Goal: Download file/media

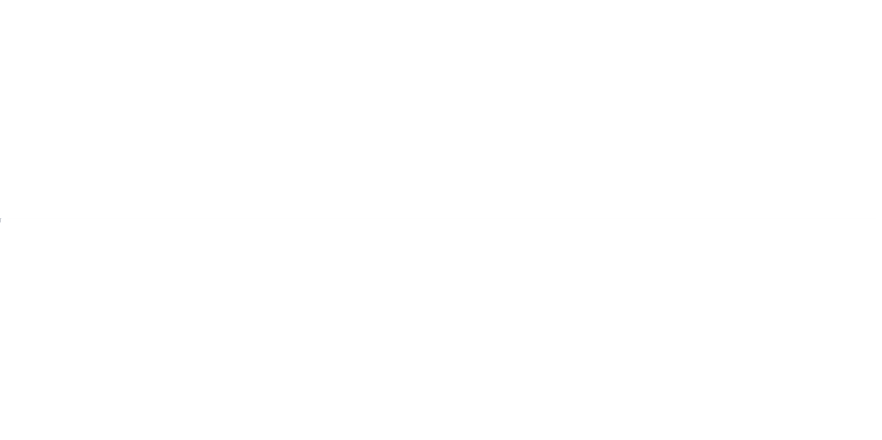
scroll to position [61, 774]
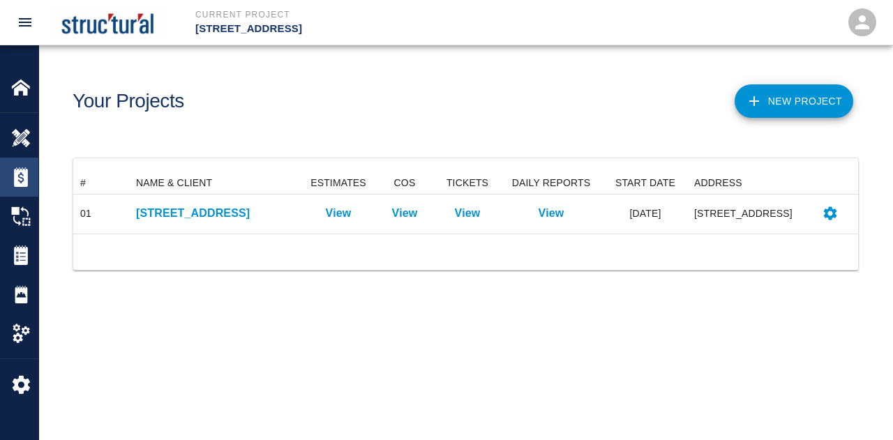
click at [19, 179] on img at bounding box center [21, 177] width 20 height 20
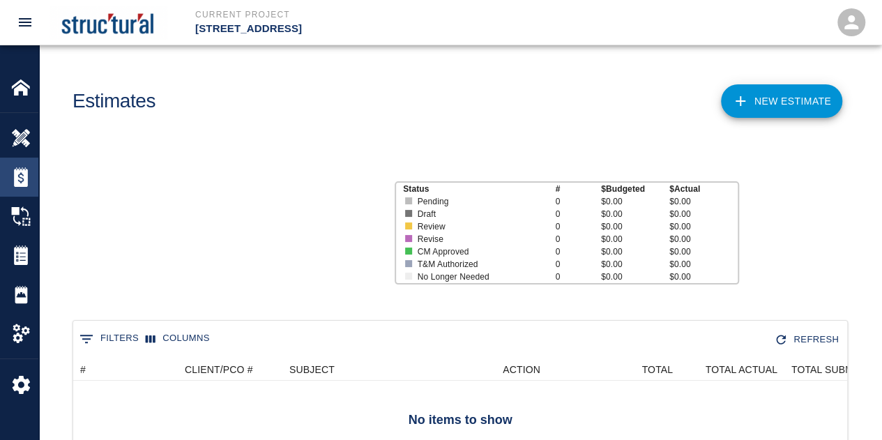
scroll to position [100, 763]
click at [26, 260] on img at bounding box center [21, 256] width 20 height 20
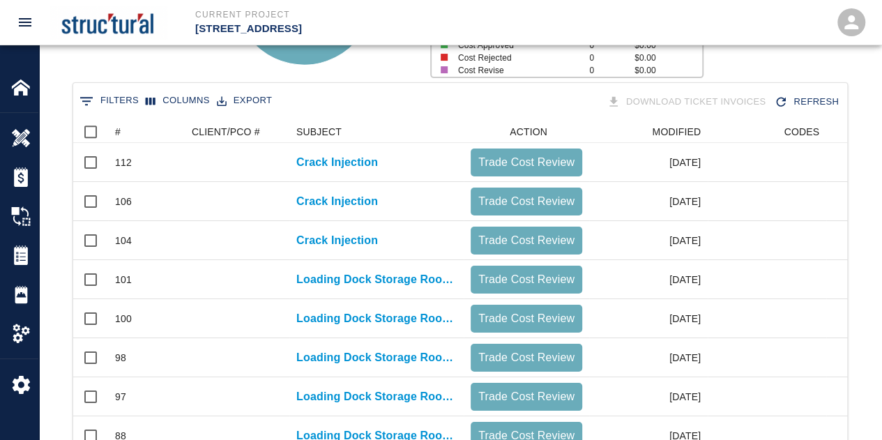
scroll to position [105, 0]
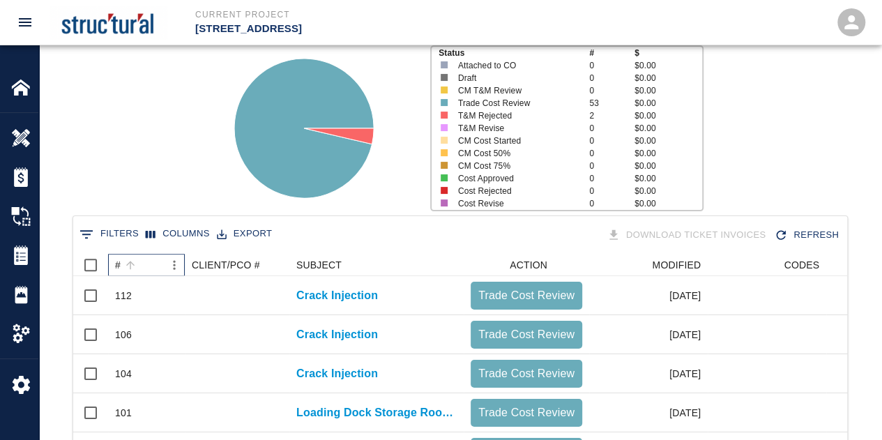
click at [117, 266] on div "#" at bounding box center [118, 265] width 6 height 22
click at [117, 269] on div "#" at bounding box center [118, 265] width 6 height 22
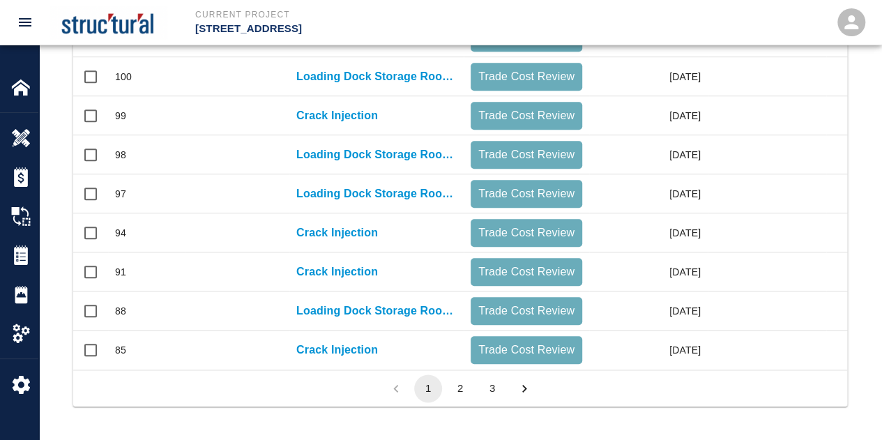
scroll to position [802, 0]
click at [459, 392] on button "2" at bounding box center [460, 389] width 28 height 28
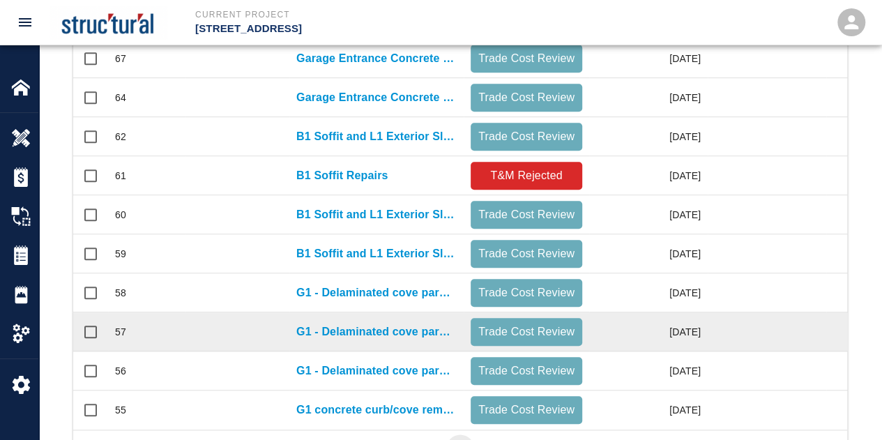
scroll to position [663, 0]
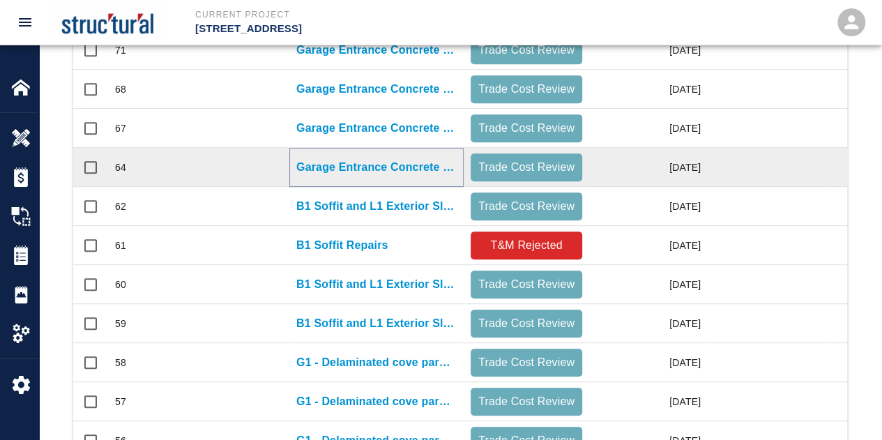
click at [378, 164] on p "Garage Entrance Concrete Repair" at bounding box center [376, 167] width 160 height 17
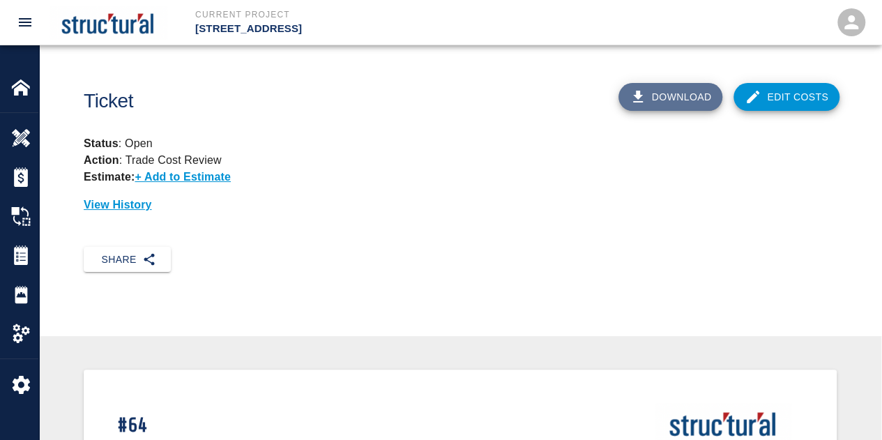
click at [664, 96] on button "Download" at bounding box center [671, 97] width 105 height 28
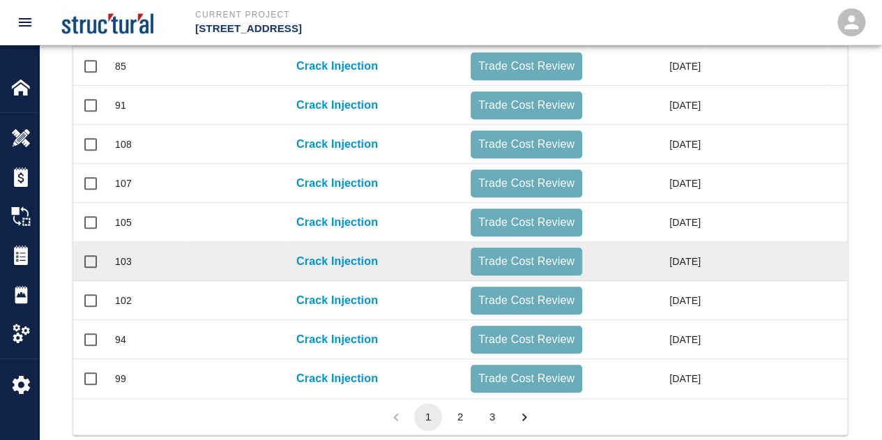
scroll to position [802, 0]
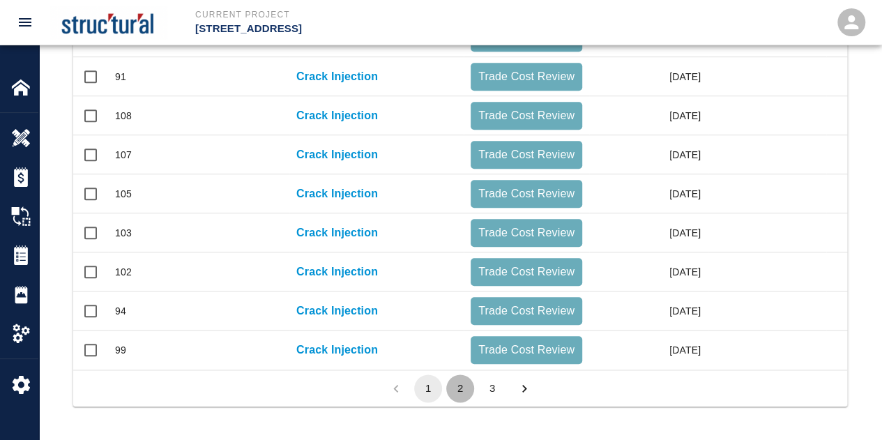
click at [465, 389] on button "2" at bounding box center [460, 389] width 28 height 28
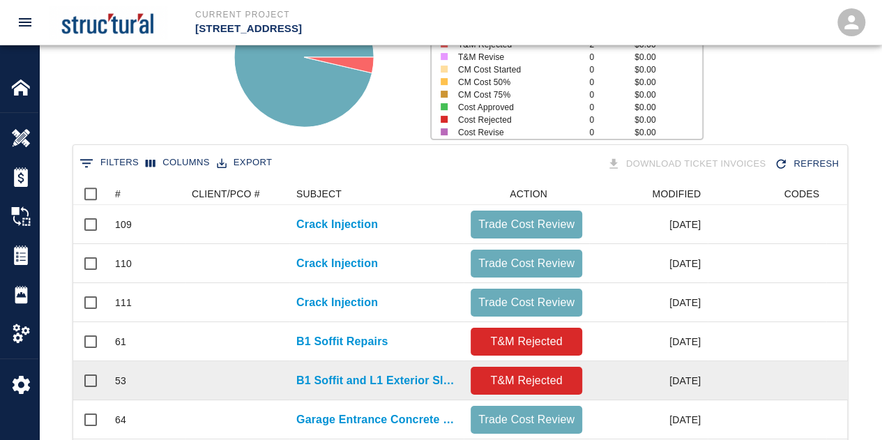
scroll to position [174, 0]
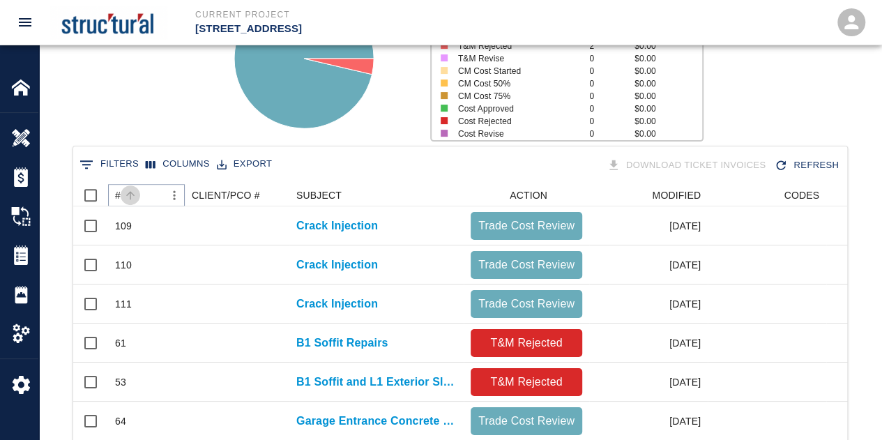
click at [121, 191] on button "Sort" at bounding box center [131, 196] width 20 height 20
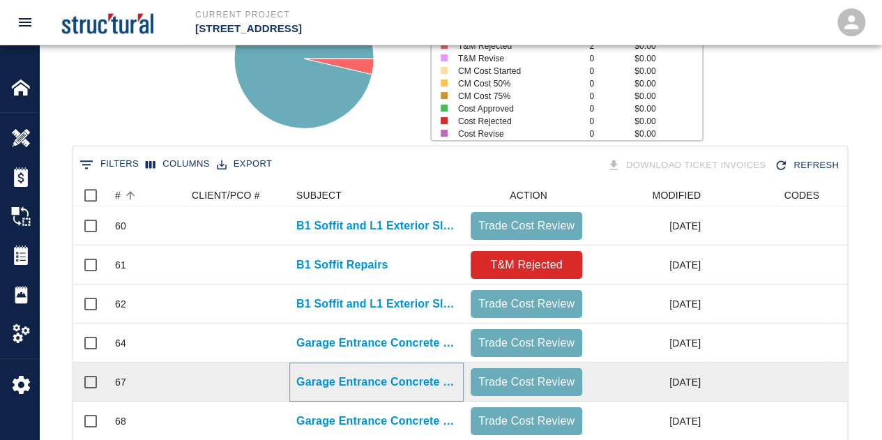
click at [332, 384] on p "Garage Entrance Concrete Repair" at bounding box center [376, 382] width 160 height 17
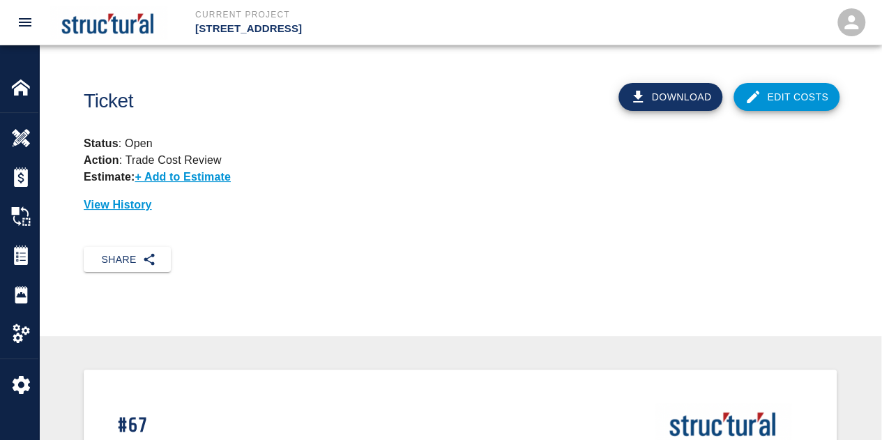
click at [672, 98] on button "Download" at bounding box center [671, 97] width 105 height 28
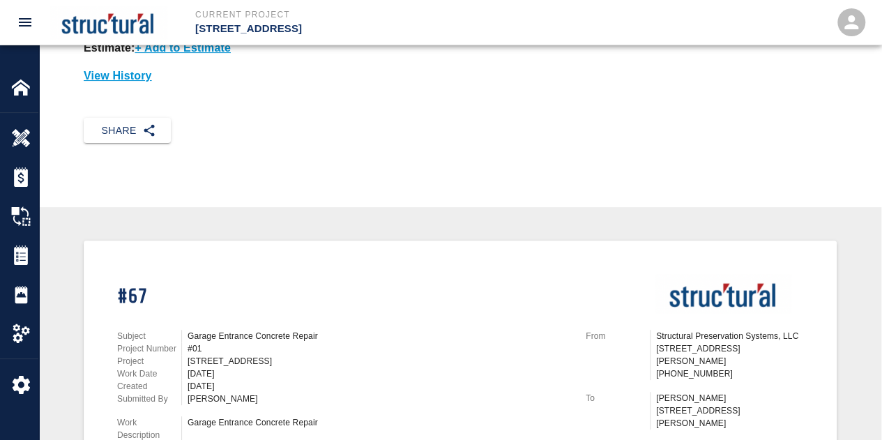
scroll to position [209, 0]
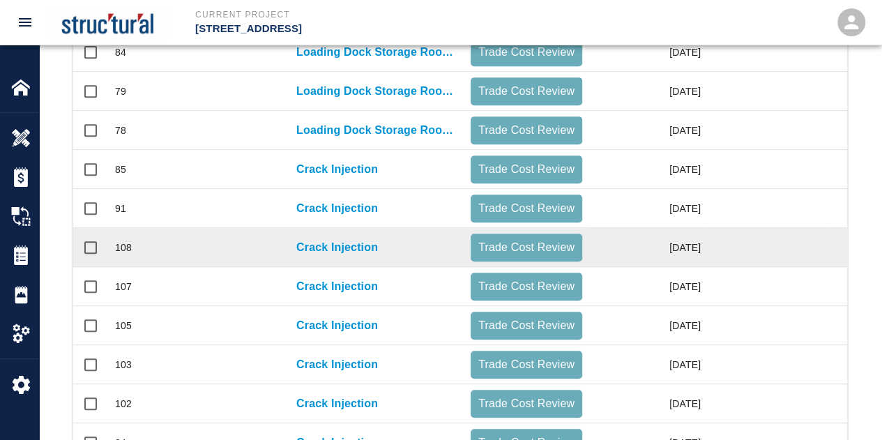
scroll to position [802, 0]
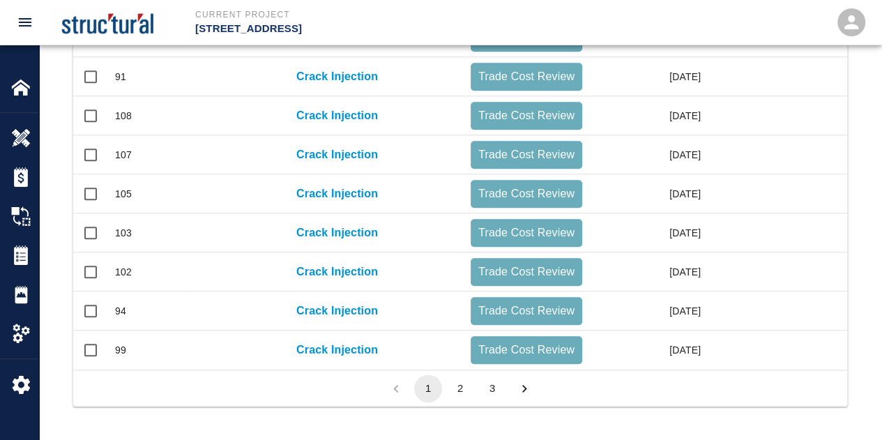
click at [459, 387] on button "2" at bounding box center [460, 389] width 28 height 28
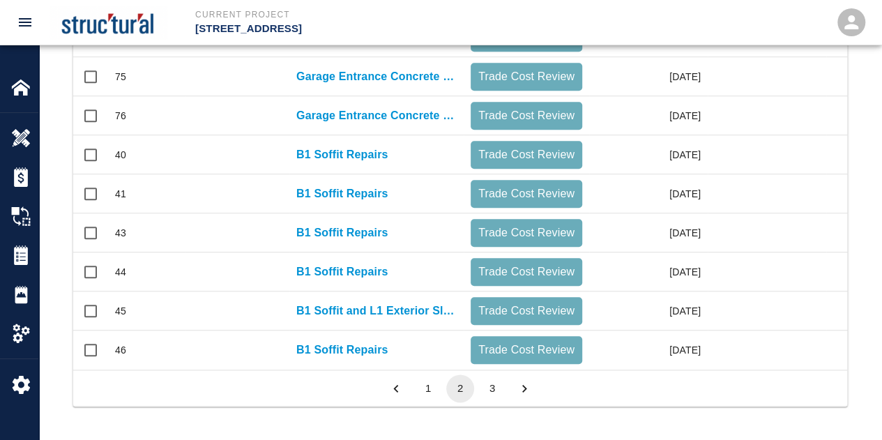
click at [485, 386] on button "3" at bounding box center [492, 389] width 28 height 28
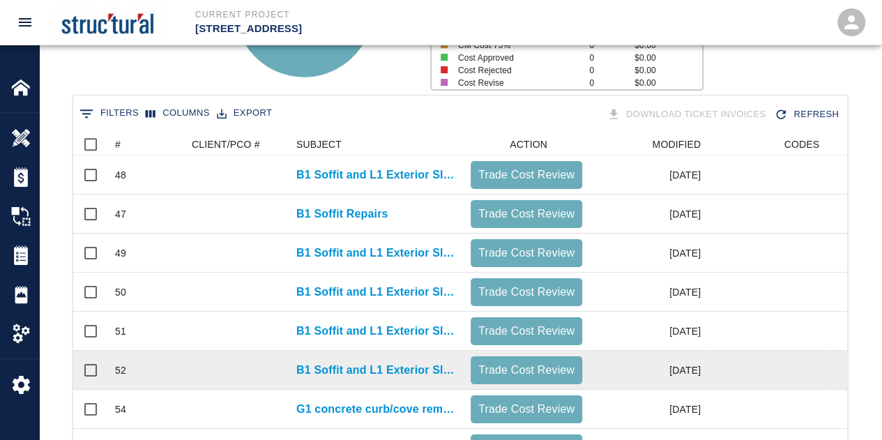
scroll to position [119, 0]
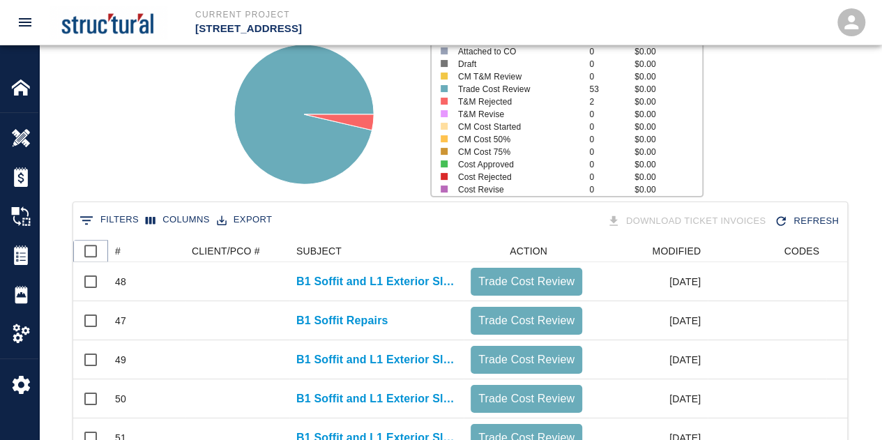
click at [113, 246] on icon at bounding box center [108, 251] width 17 height 17
click at [121, 253] on button "Sort" at bounding box center [131, 251] width 20 height 20
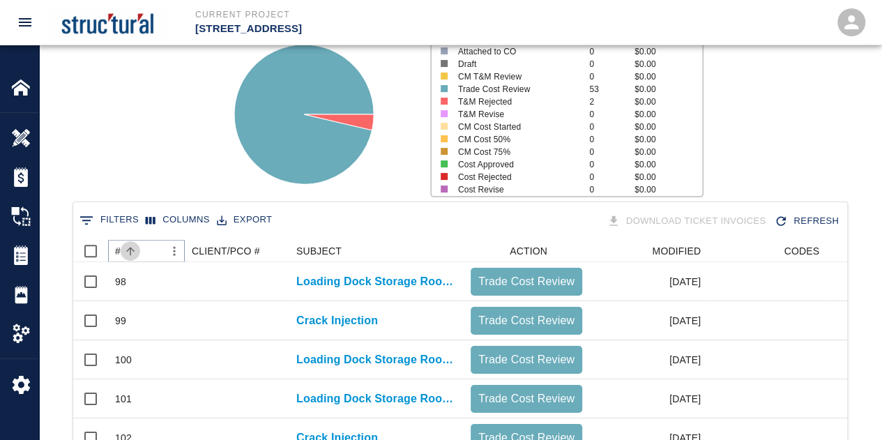
click at [121, 253] on button "Sort" at bounding box center [131, 251] width 20 height 20
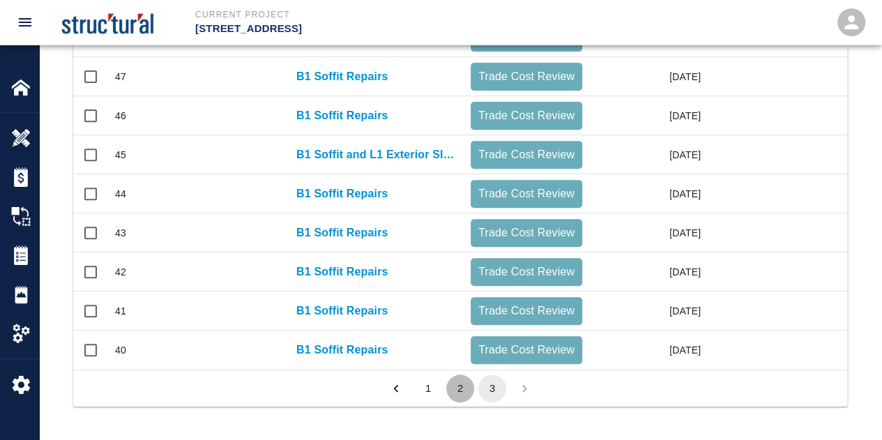
click at [465, 394] on button "2" at bounding box center [460, 389] width 28 height 28
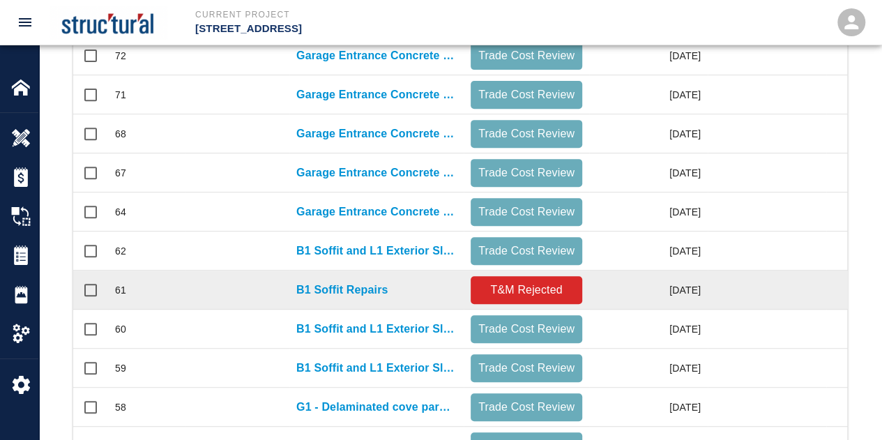
scroll to position [409, 0]
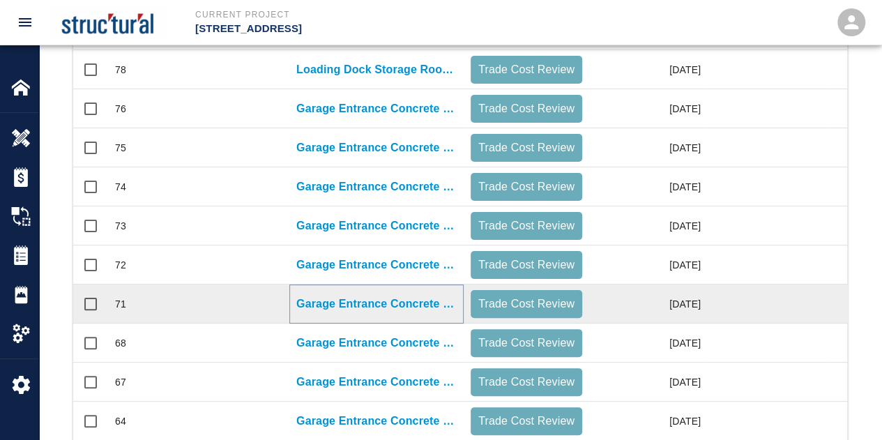
click at [374, 303] on p "Garage Entrance Concrete Repair" at bounding box center [376, 304] width 160 height 17
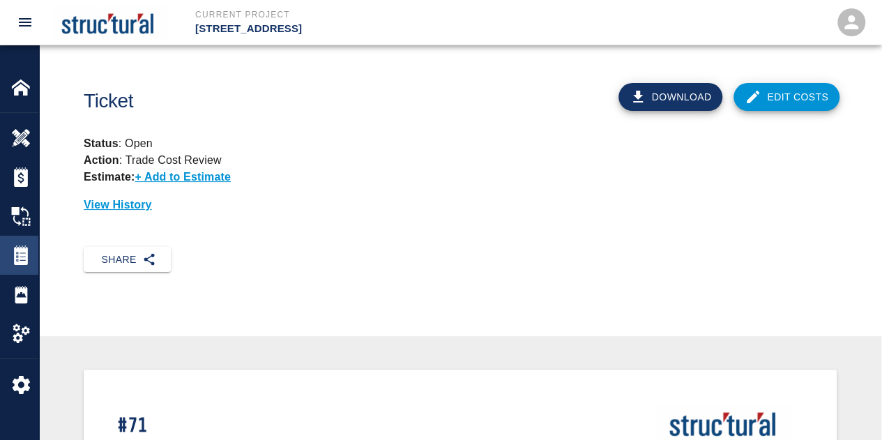
click at [19, 256] on img at bounding box center [21, 256] width 20 height 20
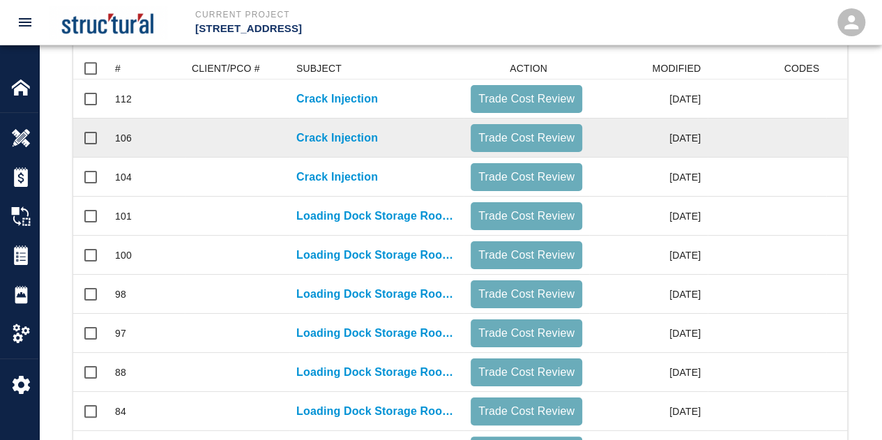
scroll to position [105, 0]
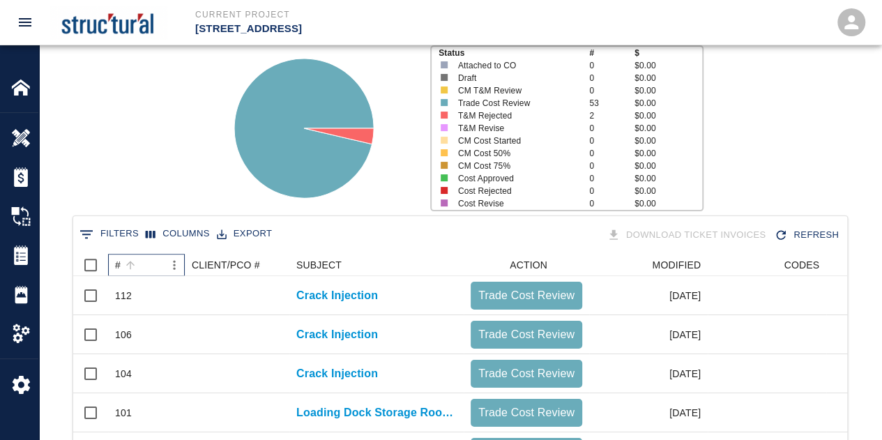
click at [121, 259] on div "#" at bounding box center [131, 265] width 20 height 20
click at [128, 259] on icon "Sort" at bounding box center [130, 265] width 13 height 13
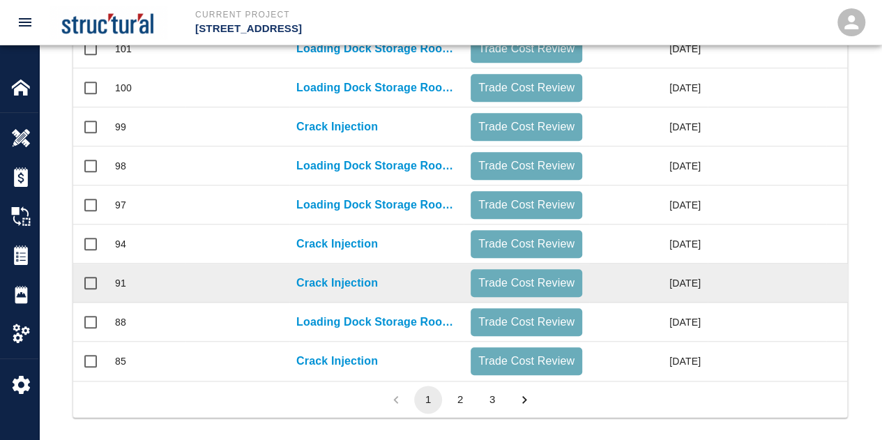
scroll to position [802, 0]
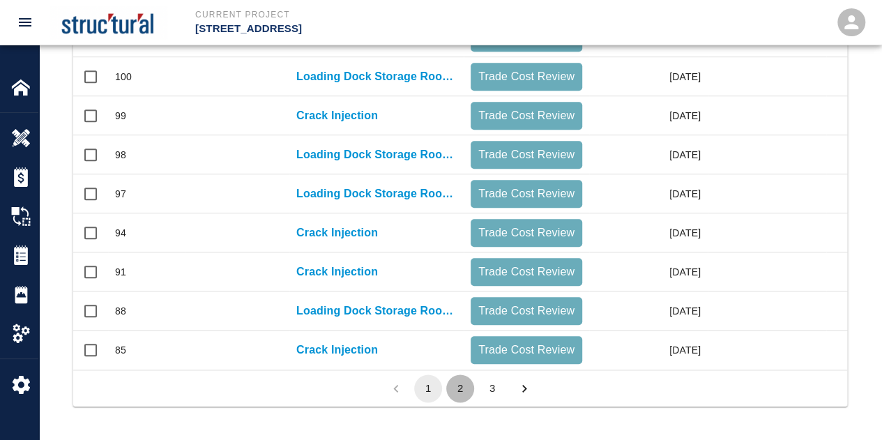
click at [460, 387] on button "2" at bounding box center [460, 389] width 28 height 28
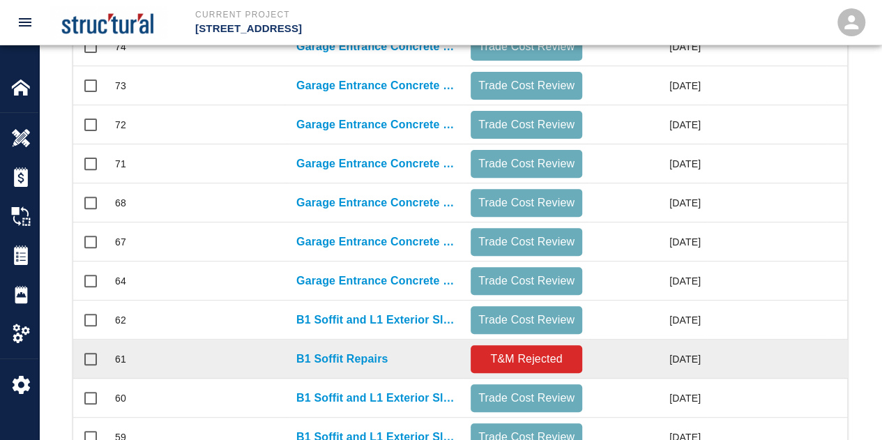
scroll to position [523, 0]
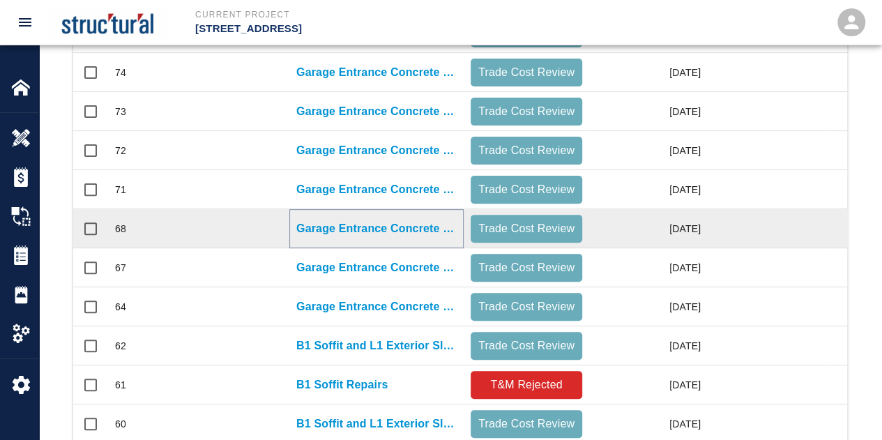
click at [405, 229] on p "Garage Entrance Concrete Repair" at bounding box center [376, 228] width 160 height 17
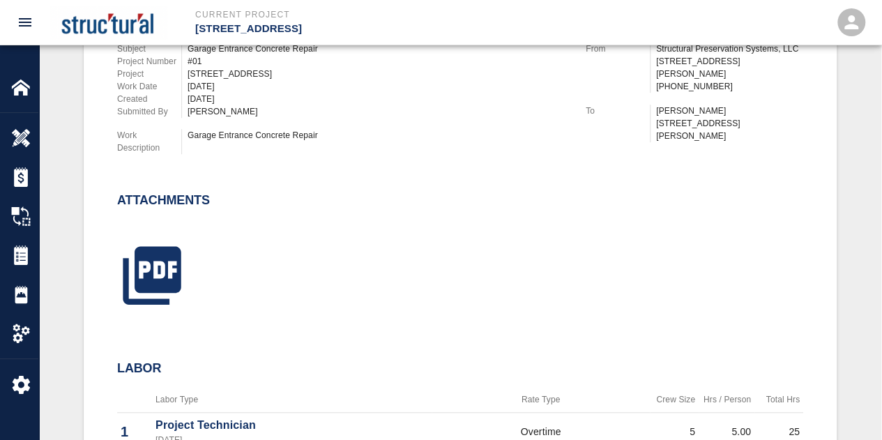
scroll to position [349, 0]
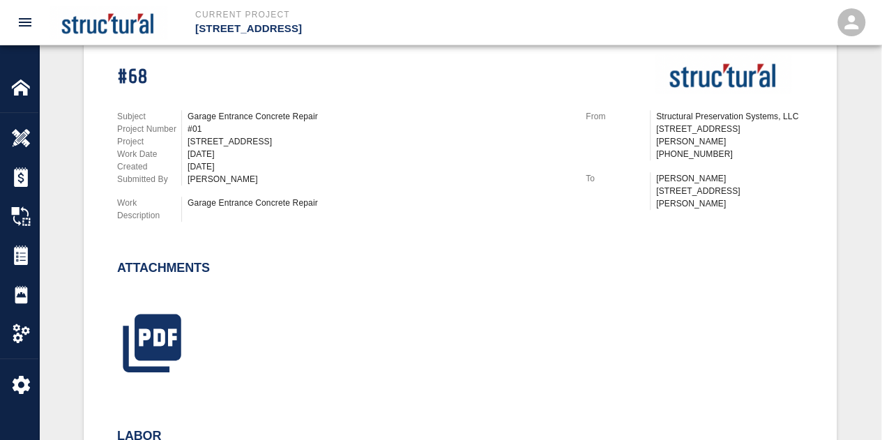
click at [491, 93] on div "Subject Garage Entrance Concrete Repair Project Number #01 Project [STREET_ADDR…" at bounding box center [334, 163] width 469 height 140
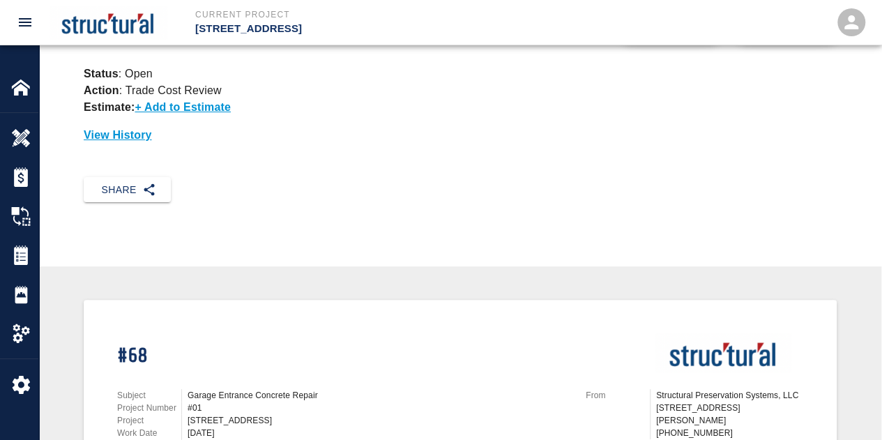
scroll to position [0, 0]
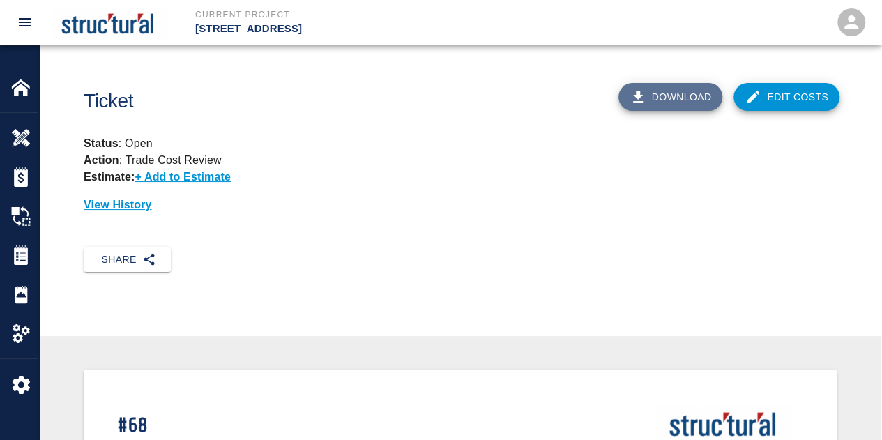
click at [659, 100] on button "Download" at bounding box center [671, 97] width 105 height 28
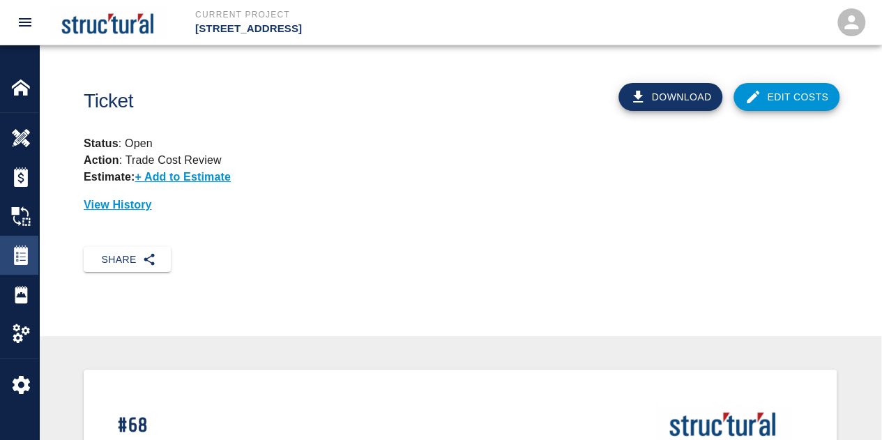
click at [21, 254] on img at bounding box center [21, 256] width 20 height 20
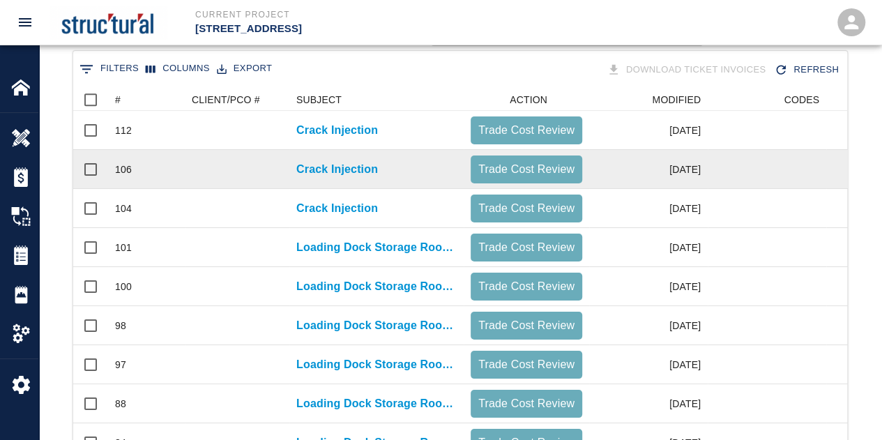
scroll to position [209, 0]
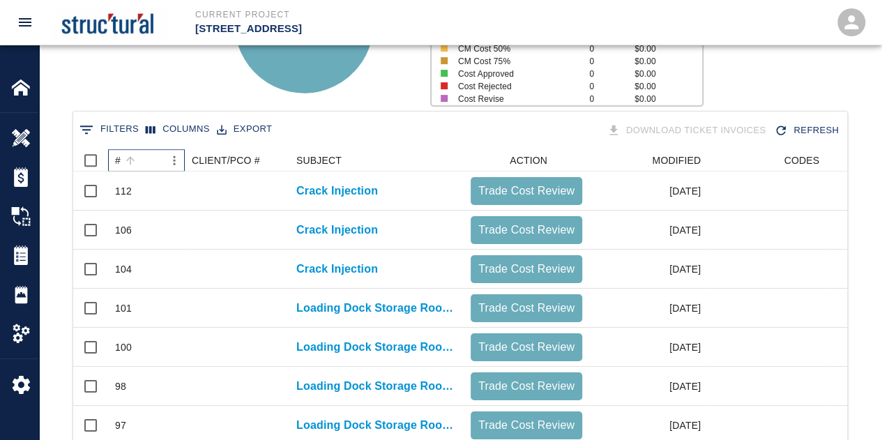
click at [119, 157] on div "#" at bounding box center [118, 160] width 6 height 22
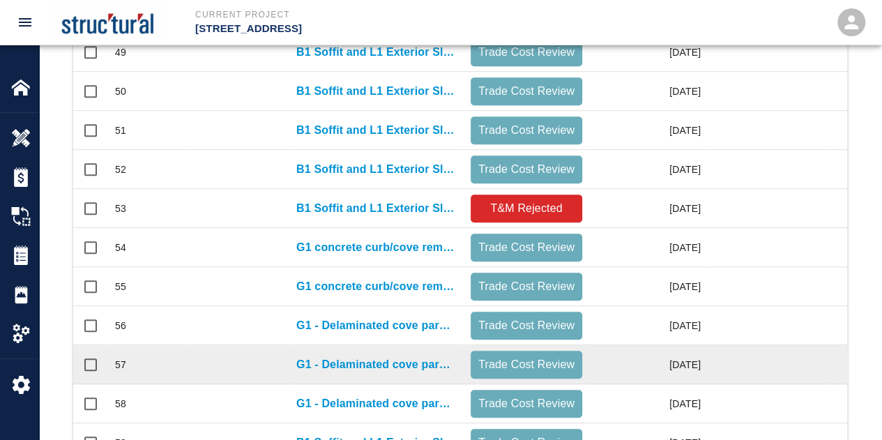
scroll to position [802, 0]
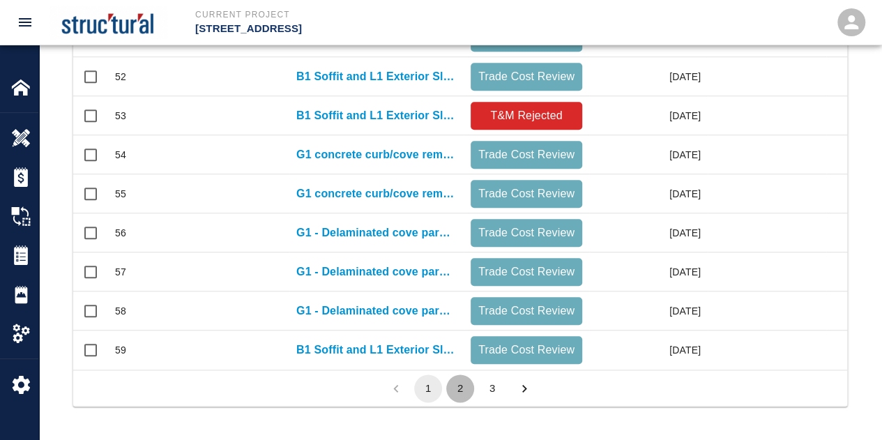
click at [460, 386] on button "2" at bounding box center [460, 389] width 28 height 28
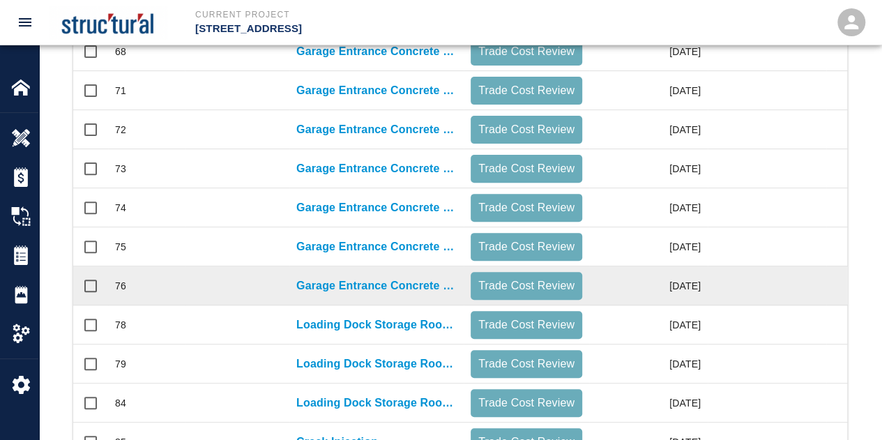
scroll to position [453, 0]
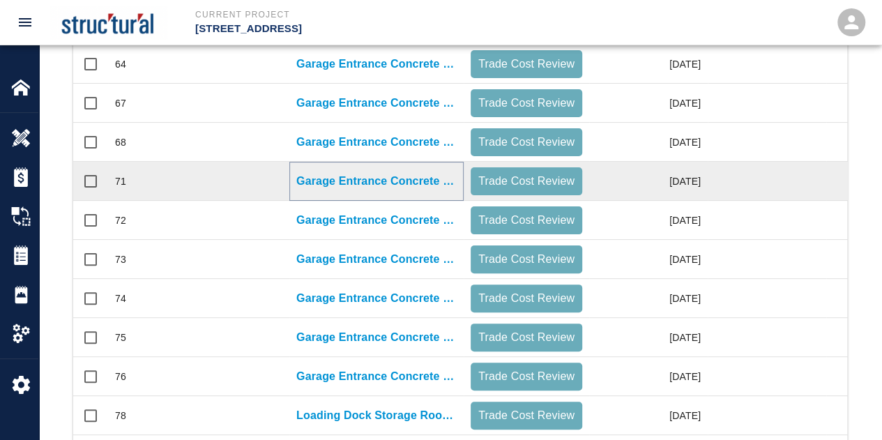
click at [368, 181] on p "Garage Entrance Concrete Repair" at bounding box center [376, 181] width 160 height 17
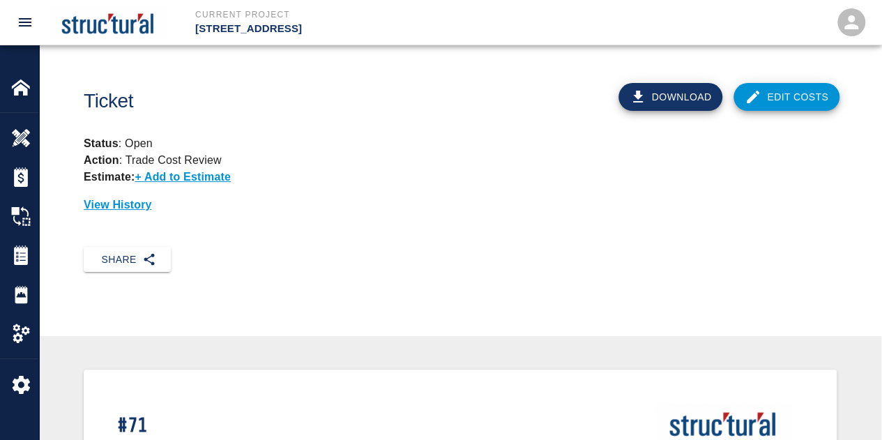
click at [674, 98] on button "Download" at bounding box center [671, 97] width 105 height 28
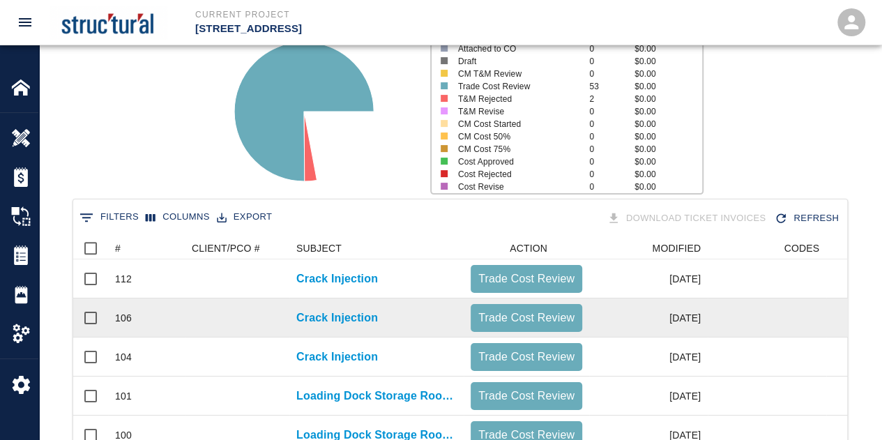
scroll to position [209, 0]
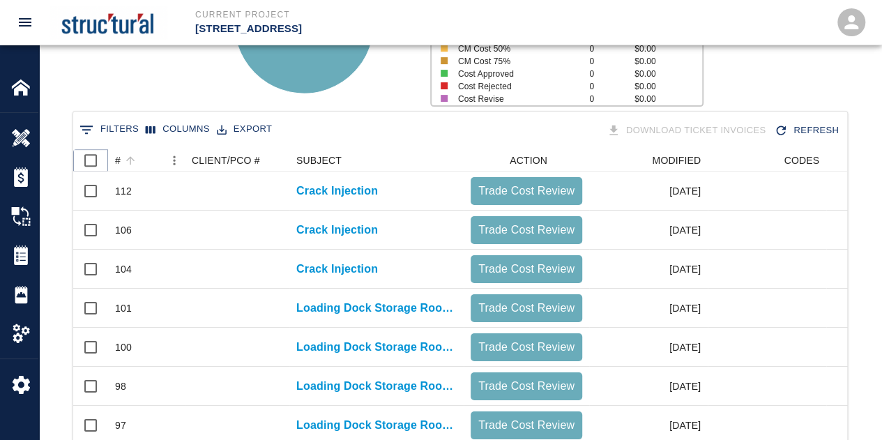
click at [116, 164] on icon at bounding box center [108, 160] width 17 height 17
click at [335, 154] on div "SUBJECT" at bounding box center [318, 160] width 45 height 22
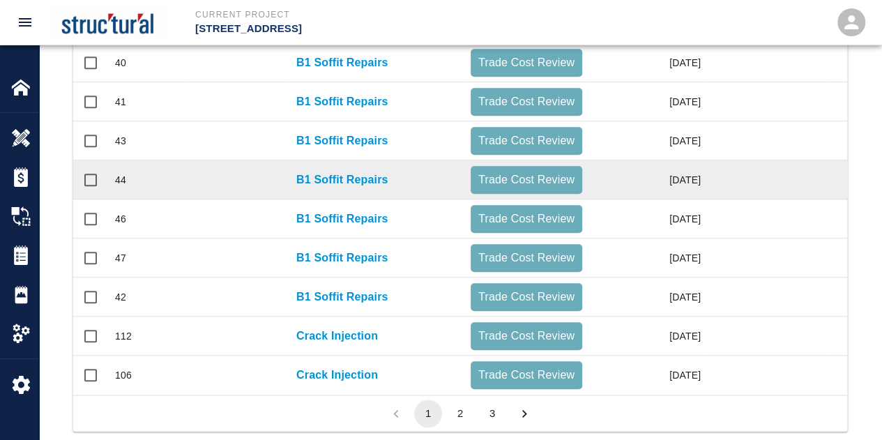
scroll to position [802, 0]
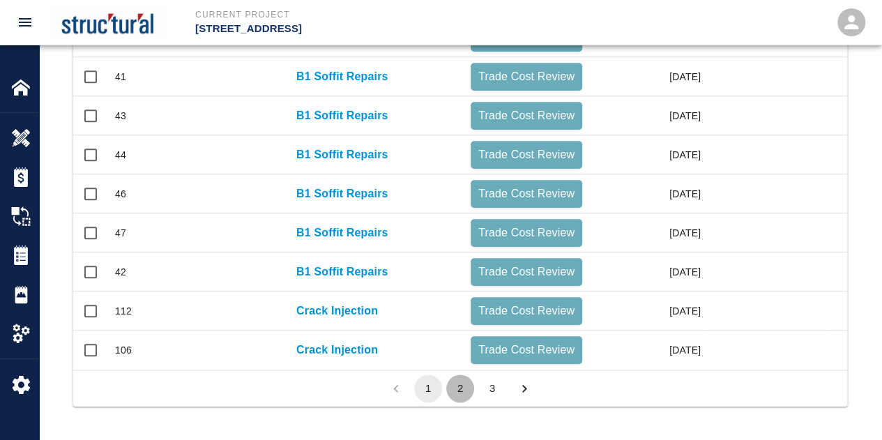
click at [456, 387] on button "2" at bounding box center [460, 389] width 28 height 28
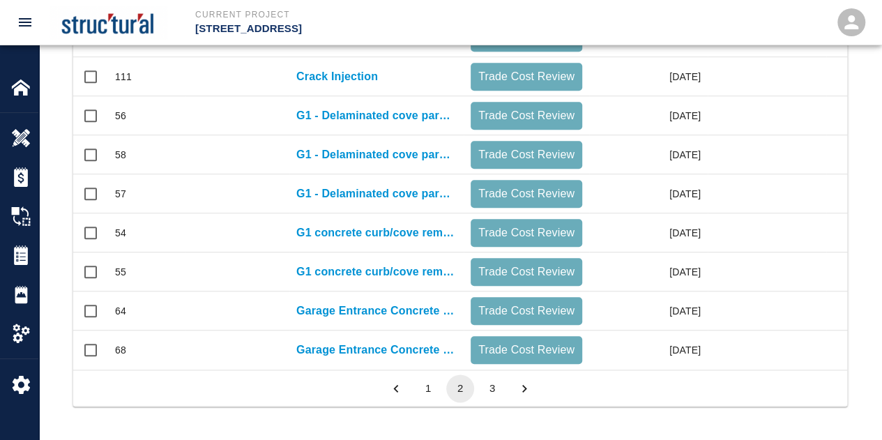
click at [492, 390] on button "3" at bounding box center [492, 389] width 28 height 28
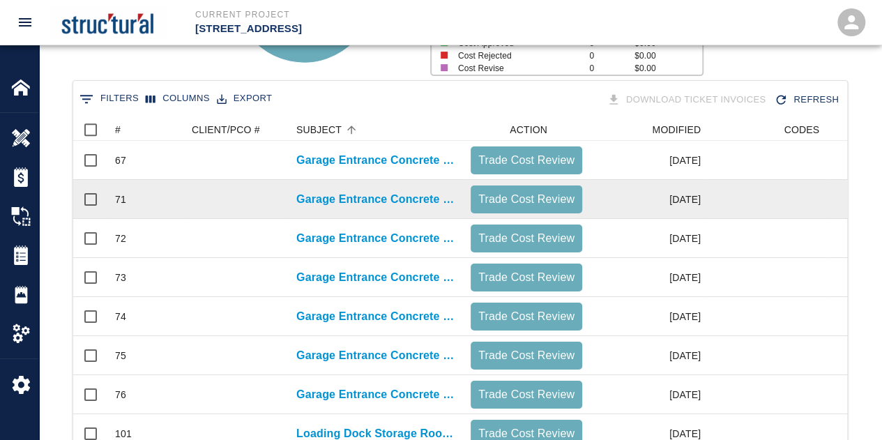
scroll to position [258, 0]
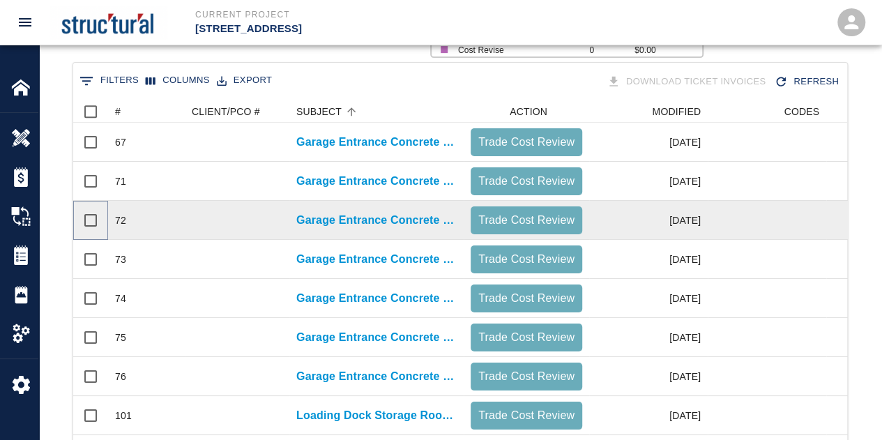
click at [92, 218] on input "Select row" at bounding box center [90, 220] width 29 height 29
checkbox input "true"
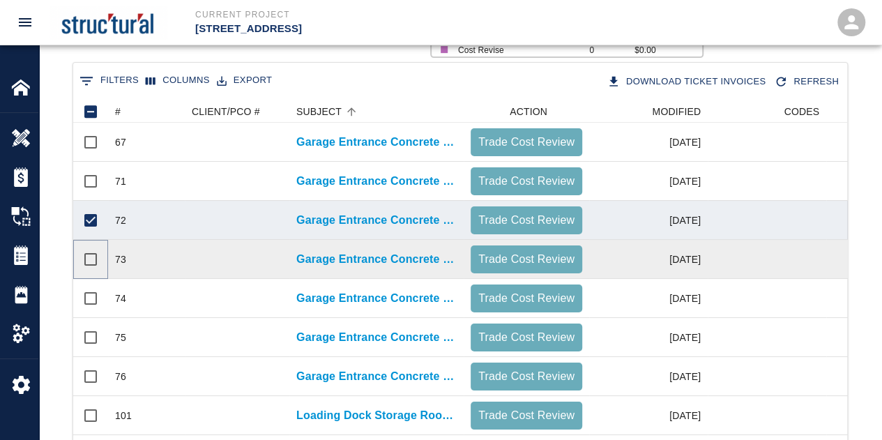
click at [89, 258] on input "Select row" at bounding box center [90, 259] width 29 height 29
checkbox input "true"
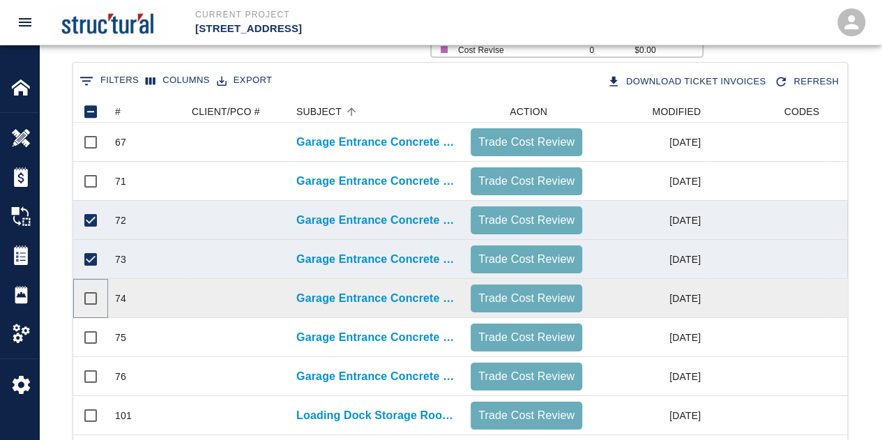
click at [88, 301] on input "Select row" at bounding box center [90, 298] width 29 height 29
checkbox input "true"
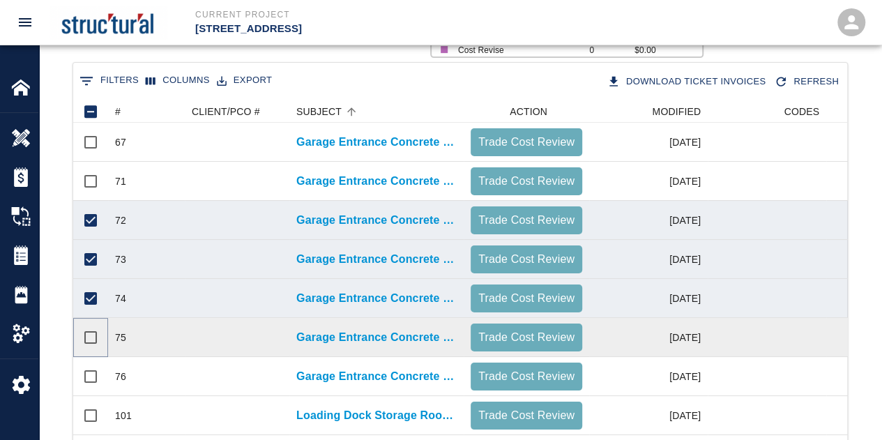
click at [83, 340] on input "Select row" at bounding box center [90, 337] width 29 height 29
checkbox input "true"
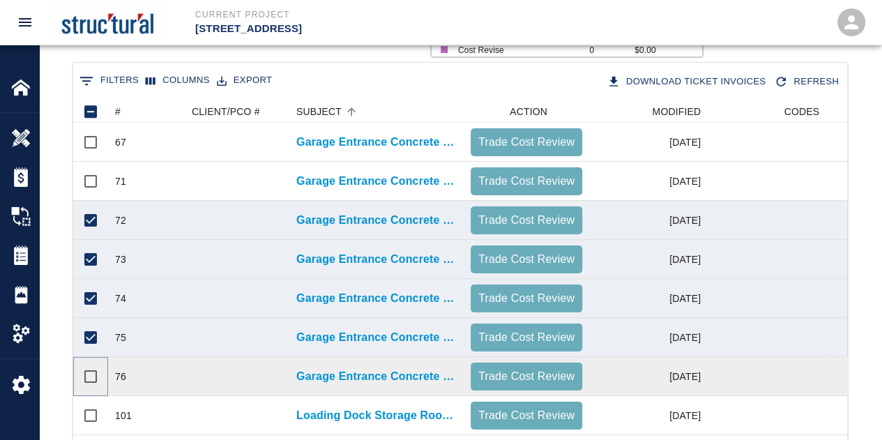
click at [95, 375] on input "Select row" at bounding box center [90, 376] width 29 height 29
checkbox input "true"
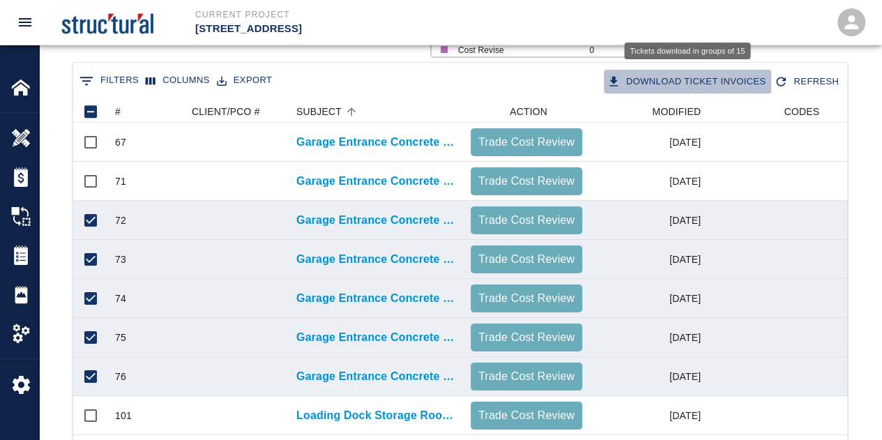
click at [655, 80] on button "Download Ticket Invoices" at bounding box center [688, 82] width 168 height 24
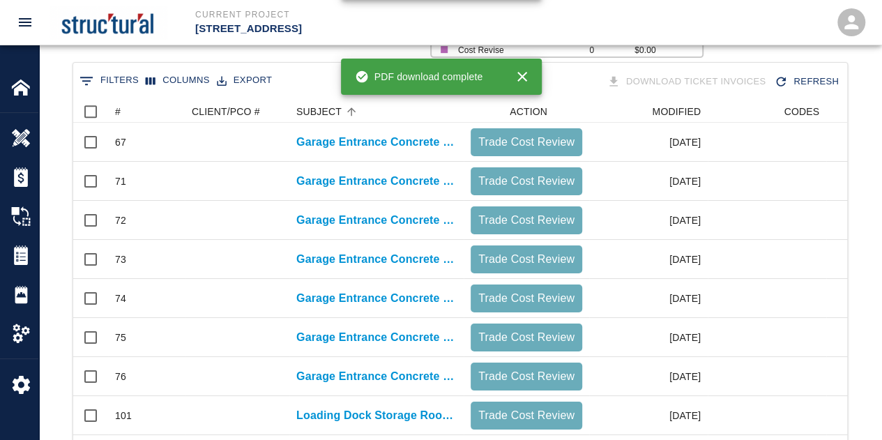
checkbox input "false"
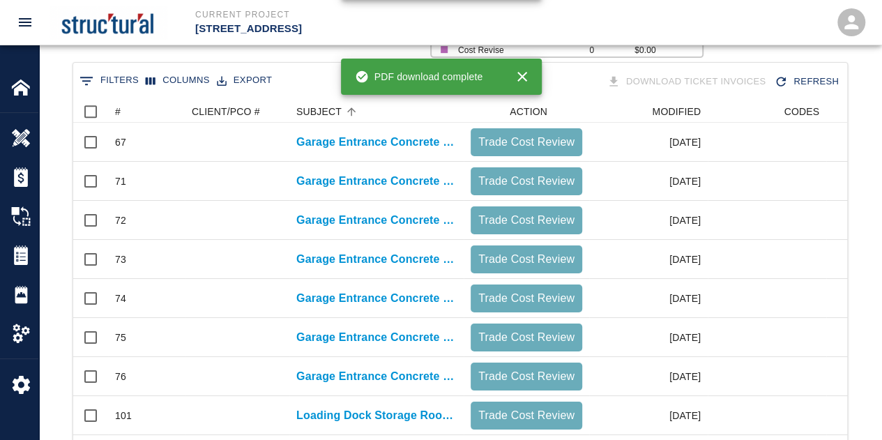
checkbox input "false"
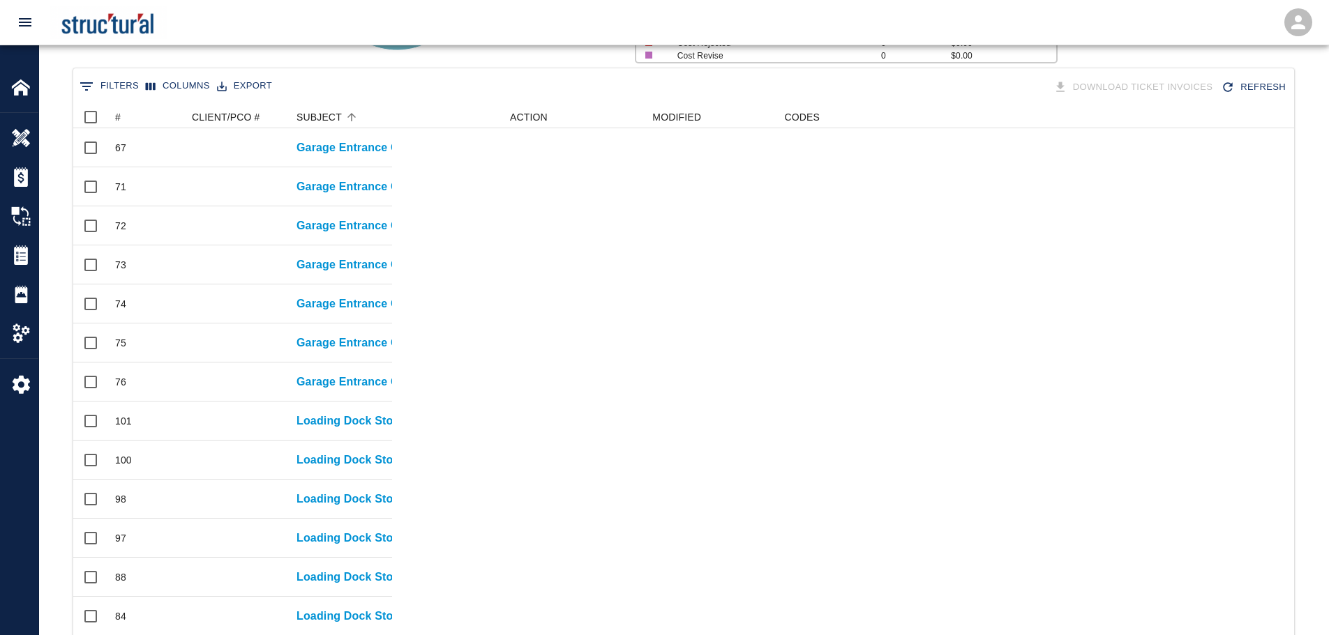
scroll to position [598, 1210]
